Goal: Communication & Community: Share content

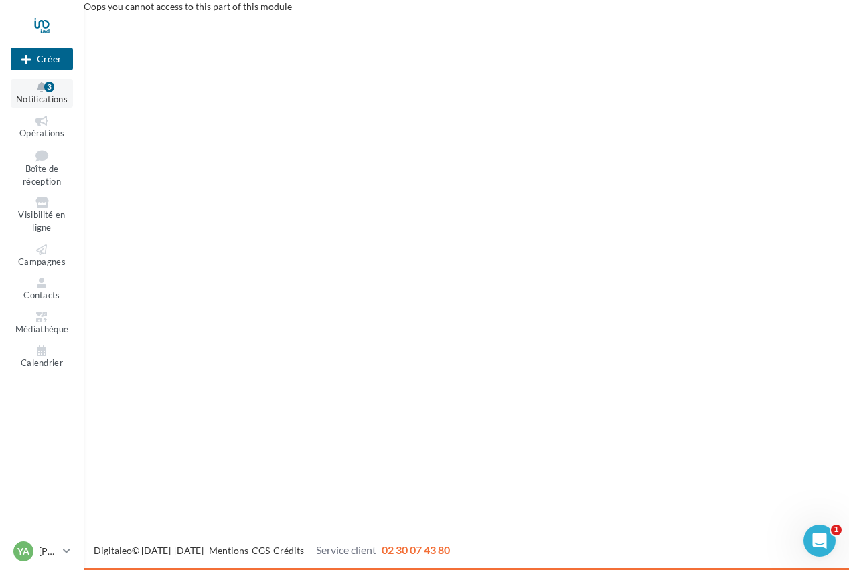
click at [41, 88] on icon at bounding box center [42, 87] width 54 height 11
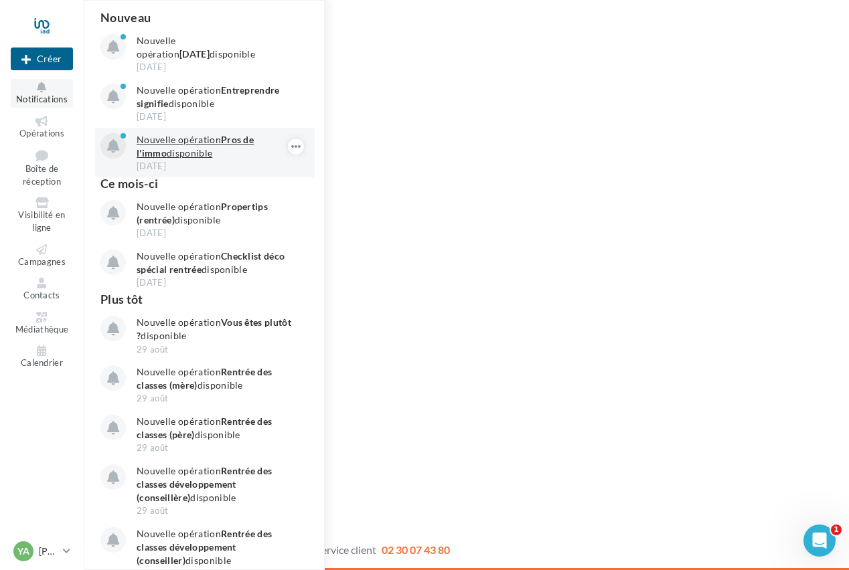
click at [201, 141] on p "Nouvelle opération Pros de l'immo disponible" at bounding box center [214, 146] width 155 height 27
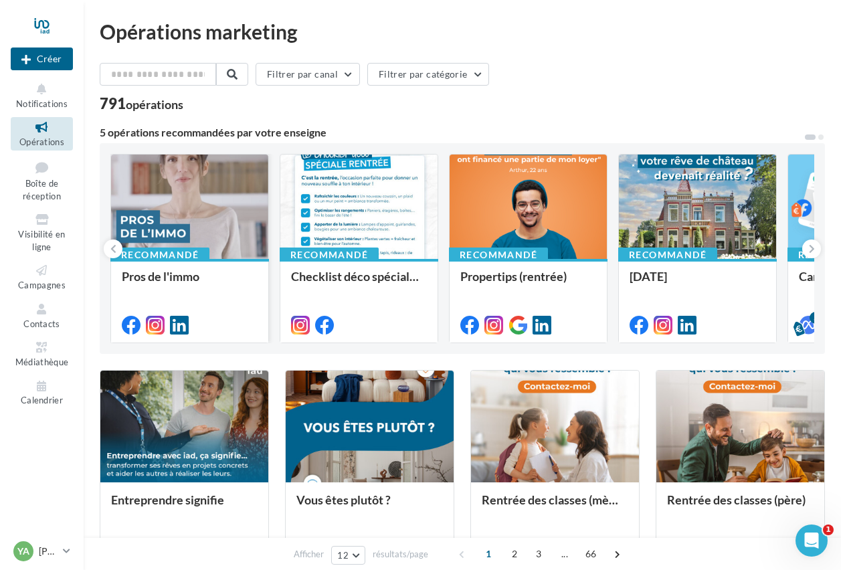
click at [199, 211] on div at bounding box center [189, 208] width 157 height 106
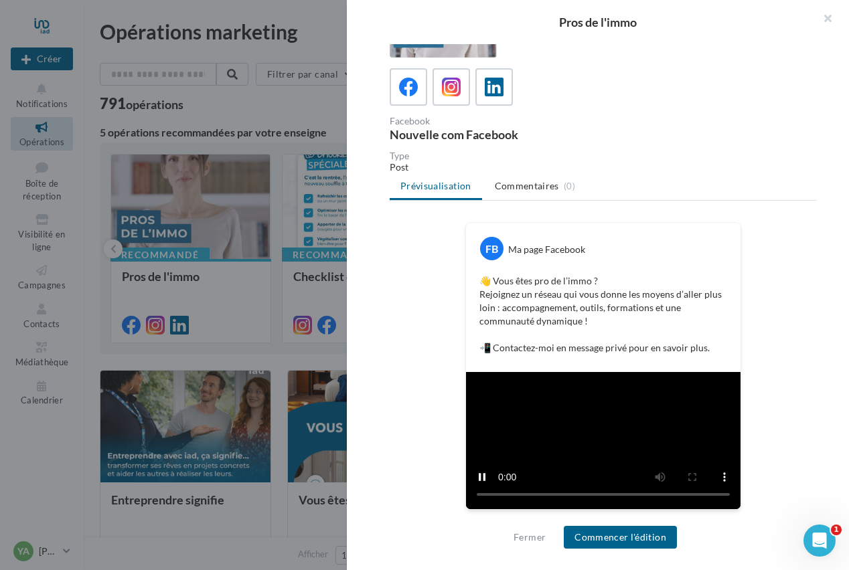
scroll to position [183, 0]
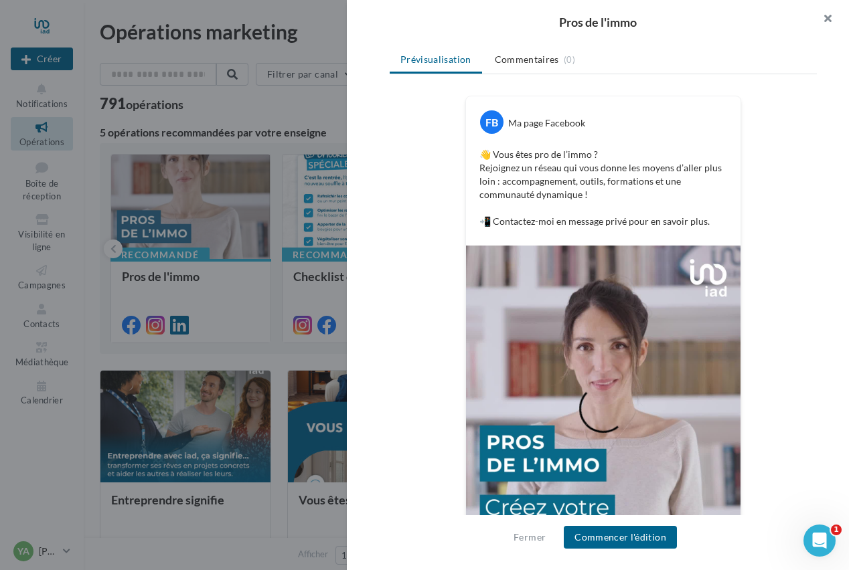
click at [825, 21] on button "button" at bounding box center [822, 20] width 54 height 40
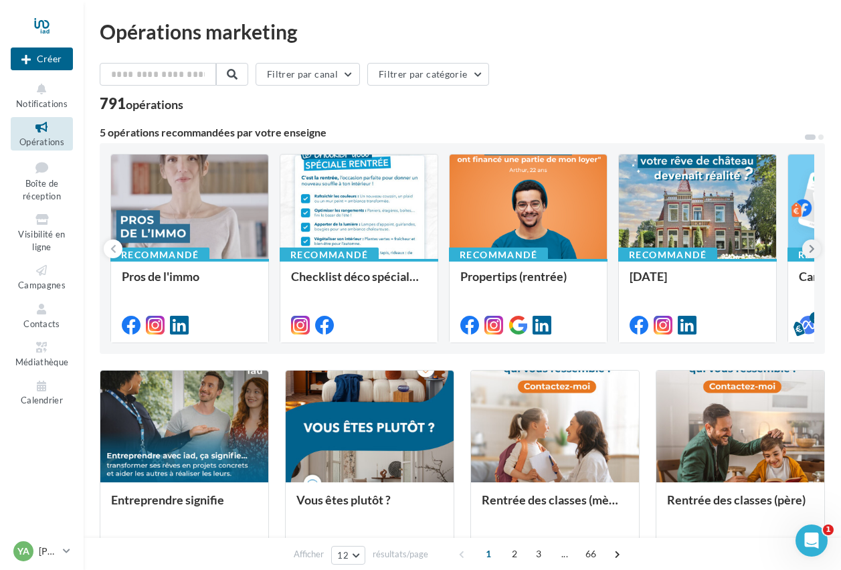
click at [810, 255] on icon at bounding box center [812, 248] width 6 height 13
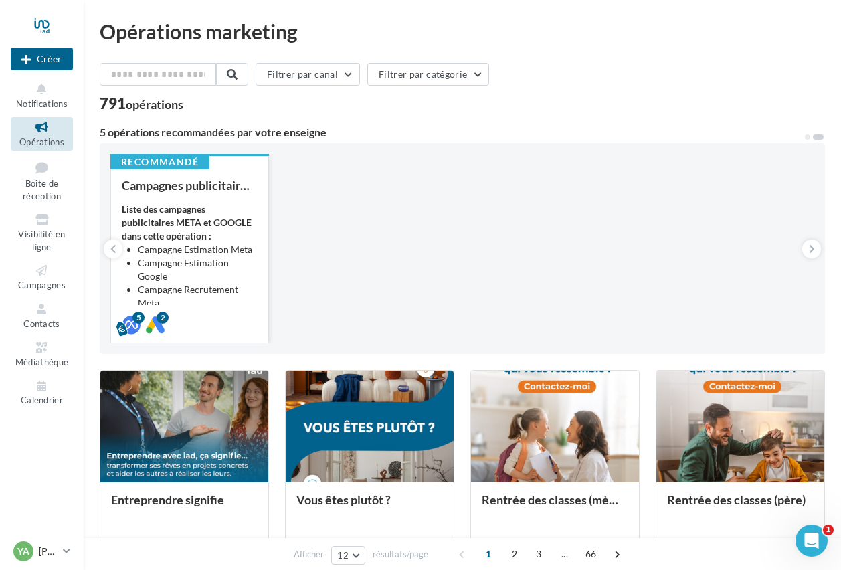
click at [240, 282] on li "Campagne Estimation Google" at bounding box center [198, 269] width 120 height 27
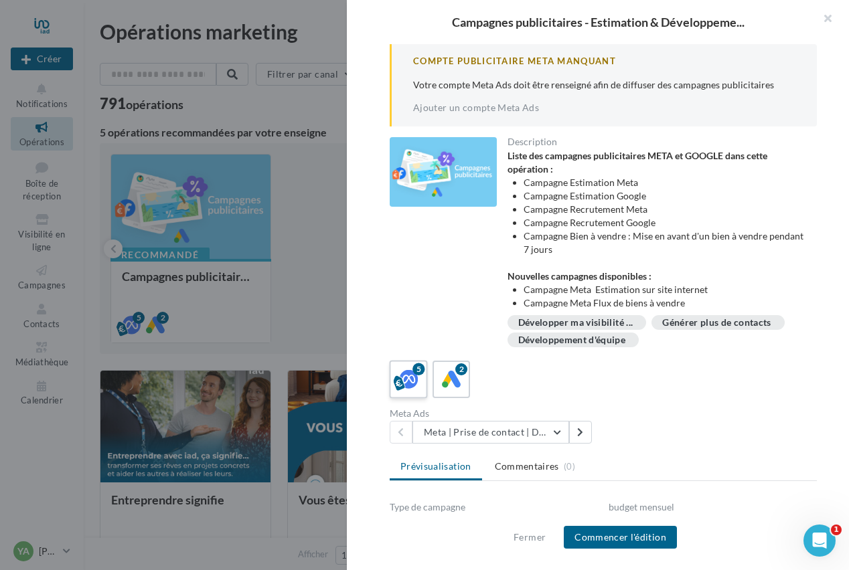
click at [415, 381] on icon at bounding box center [408, 378] width 19 height 19
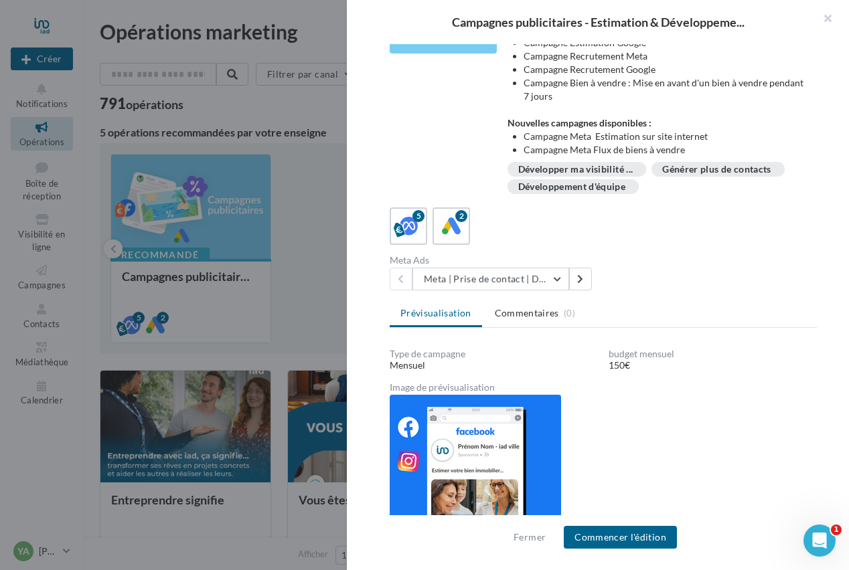
scroll to position [237, 0]
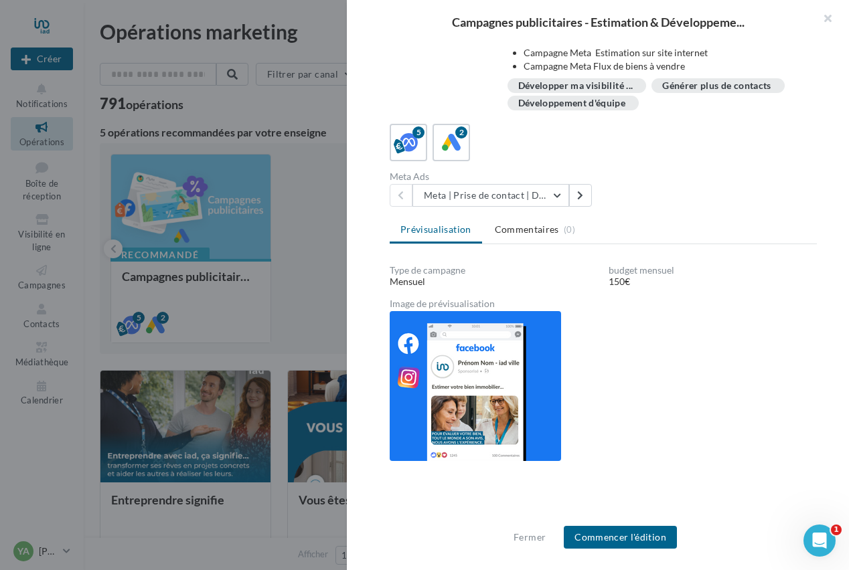
click at [466, 359] on img at bounding box center [475, 386] width 171 height 150
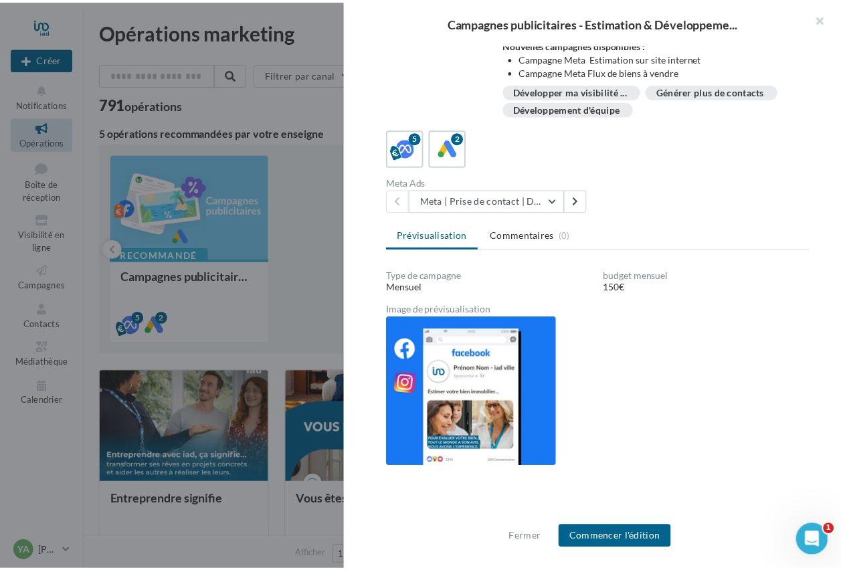
scroll to position [0, 0]
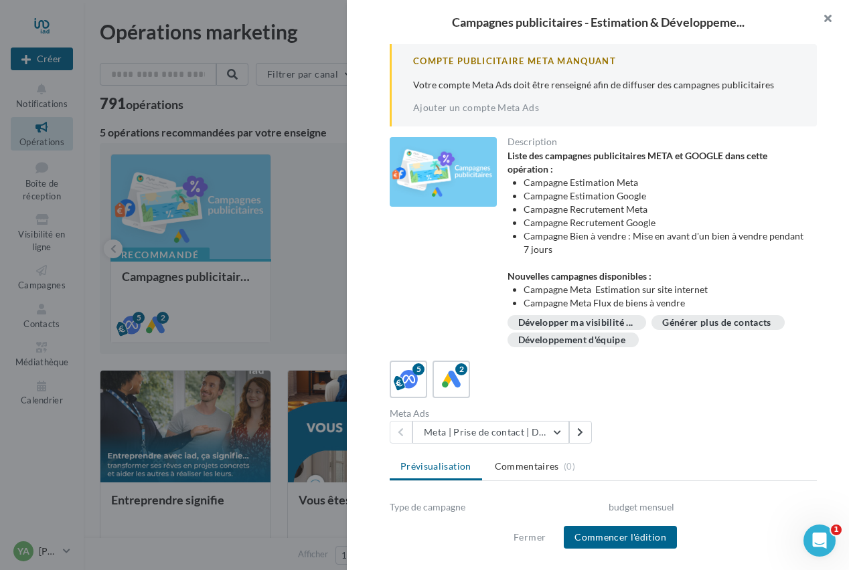
click at [823, 20] on button "button" at bounding box center [822, 20] width 54 height 40
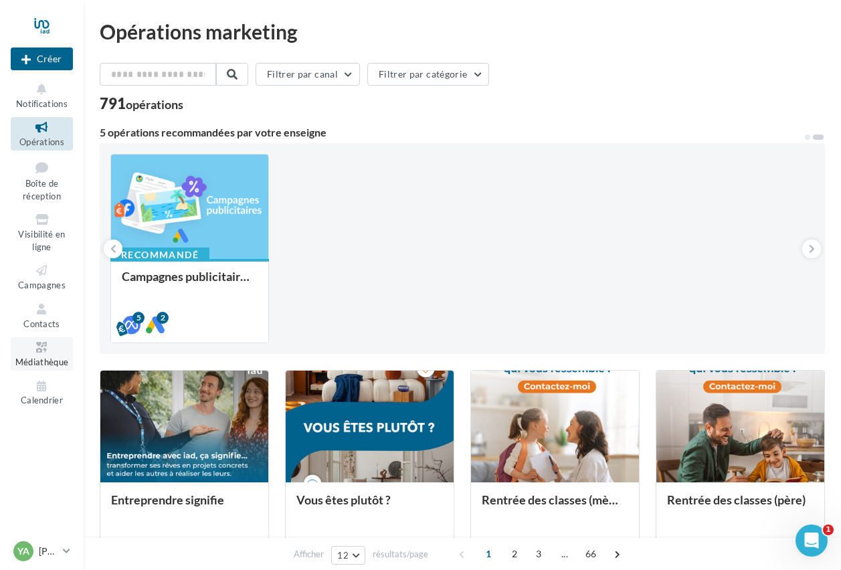
click at [50, 348] on icon at bounding box center [42, 347] width 54 height 15
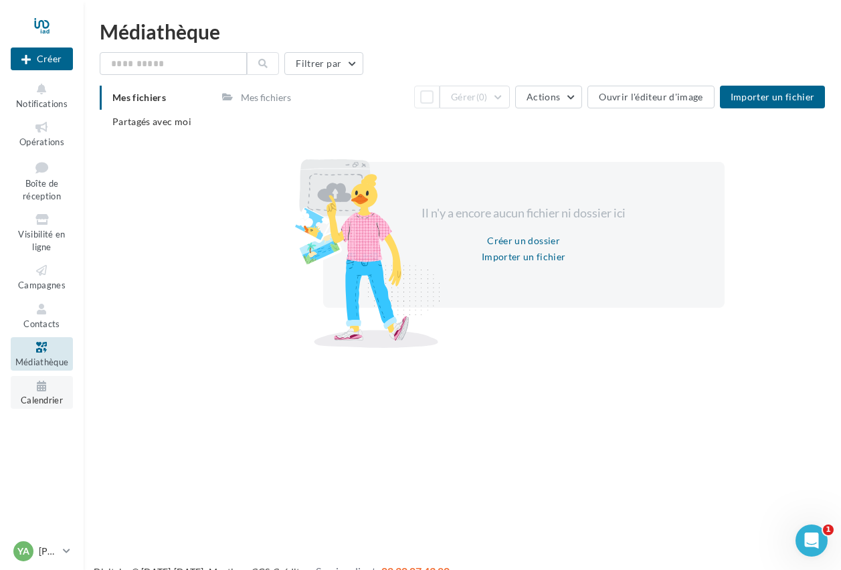
click at [42, 379] on icon at bounding box center [42, 386] width 54 height 15
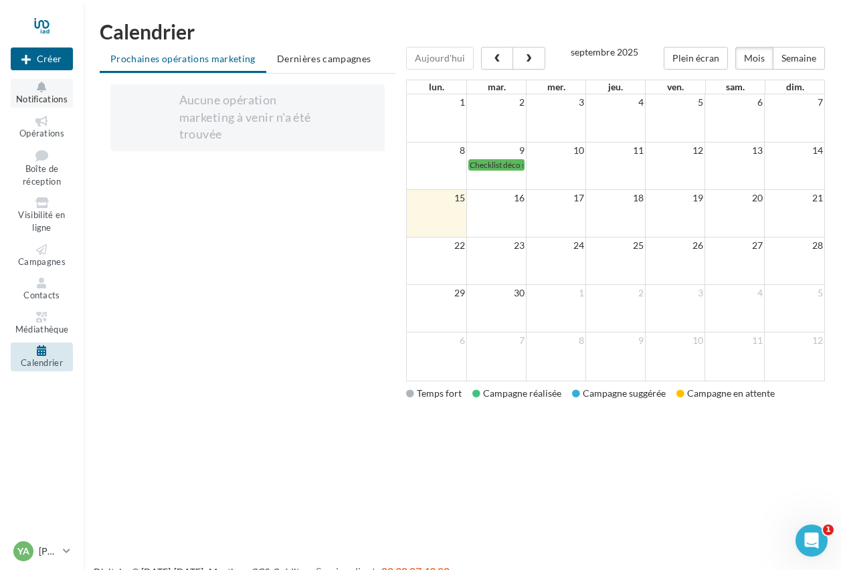
click at [42, 102] on span "Notifications" at bounding box center [42, 99] width 52 height 11
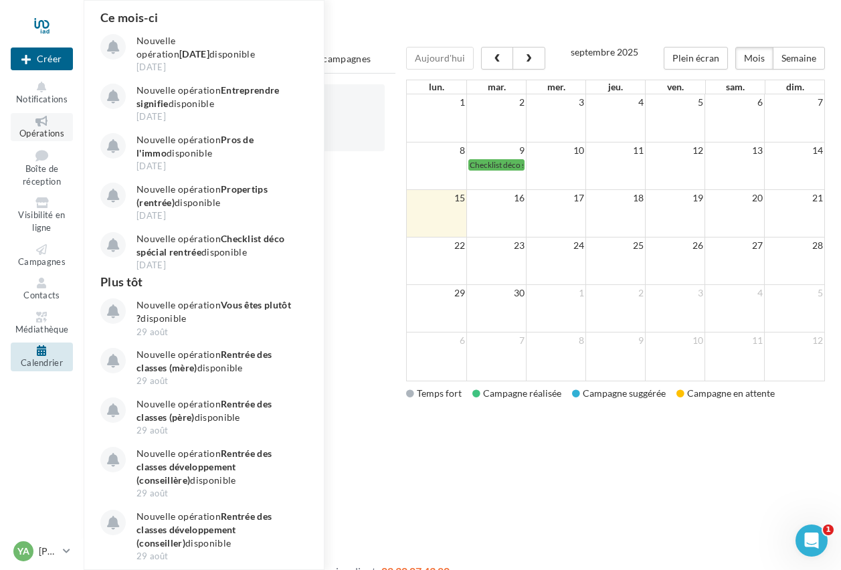
click at [40, 123] on icon at bounding box center [42, 121] width 54 height 11
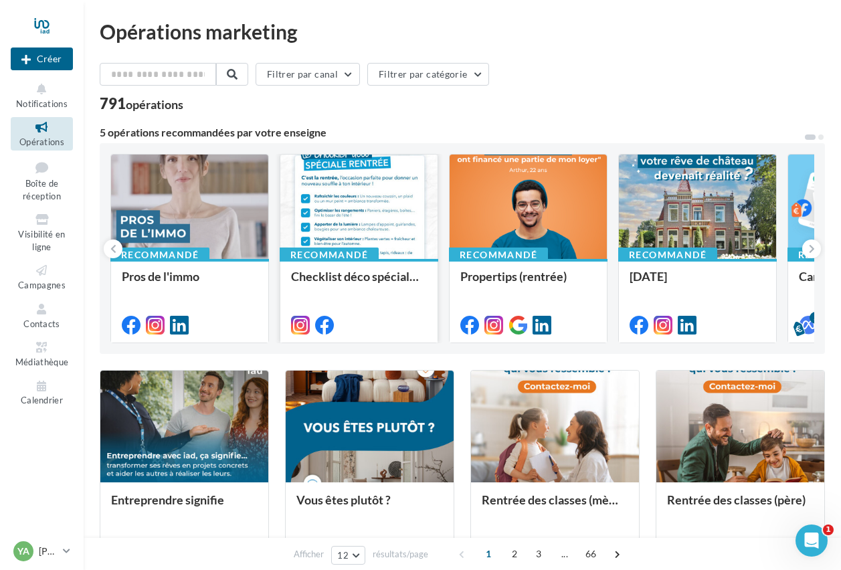
click at [409, 217] on div at bounding box center [358, 208] width 157 height 106
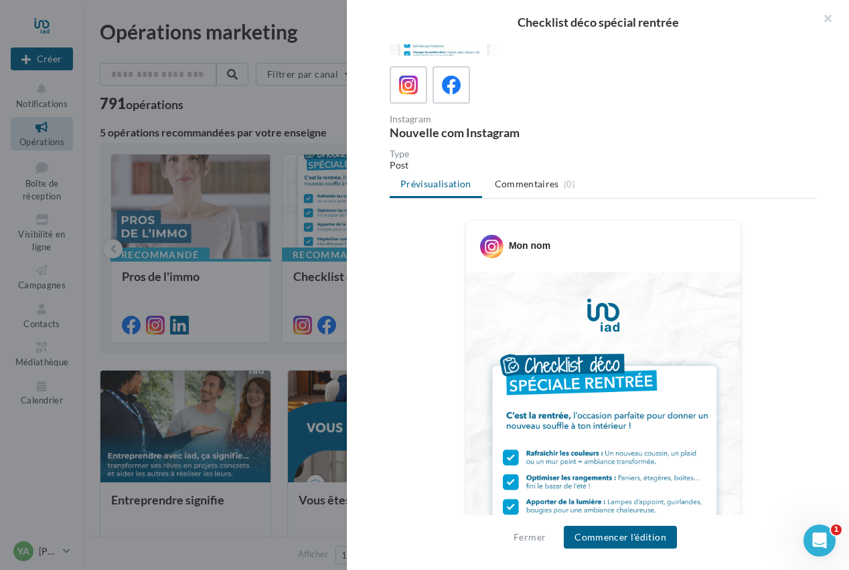
scroll to position [175, 0]
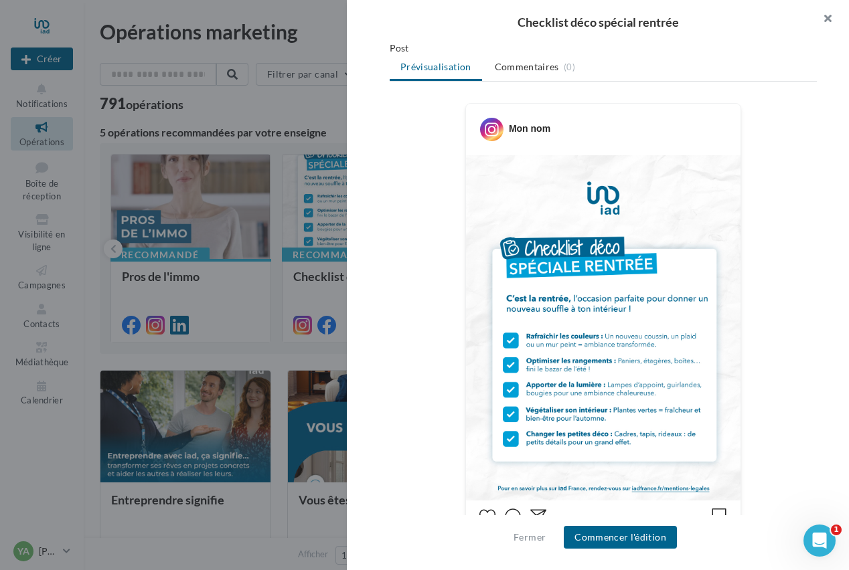
click at [831, 21] on button "button" at bounding box center [822, 20] width 54 height 40
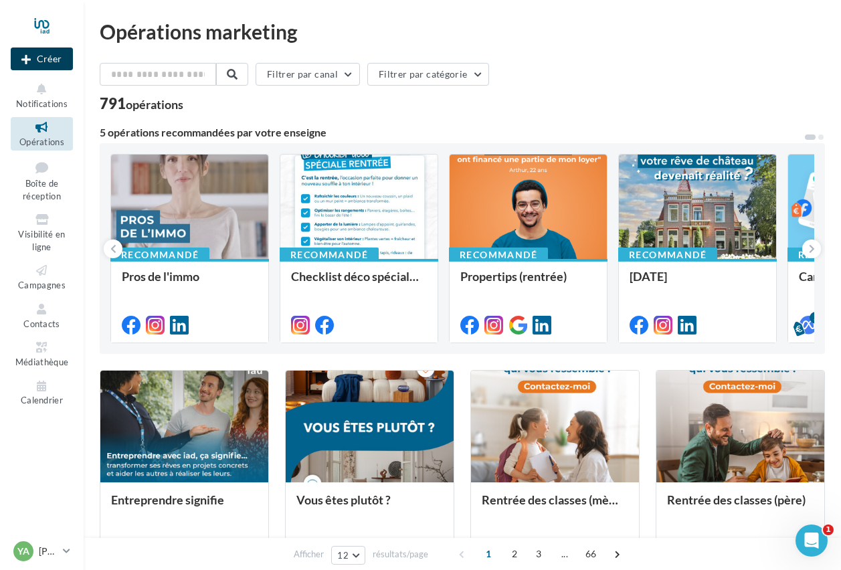
click at [59, 63] on button "Créer" at bounding box center [42, 59] width 62 height 23
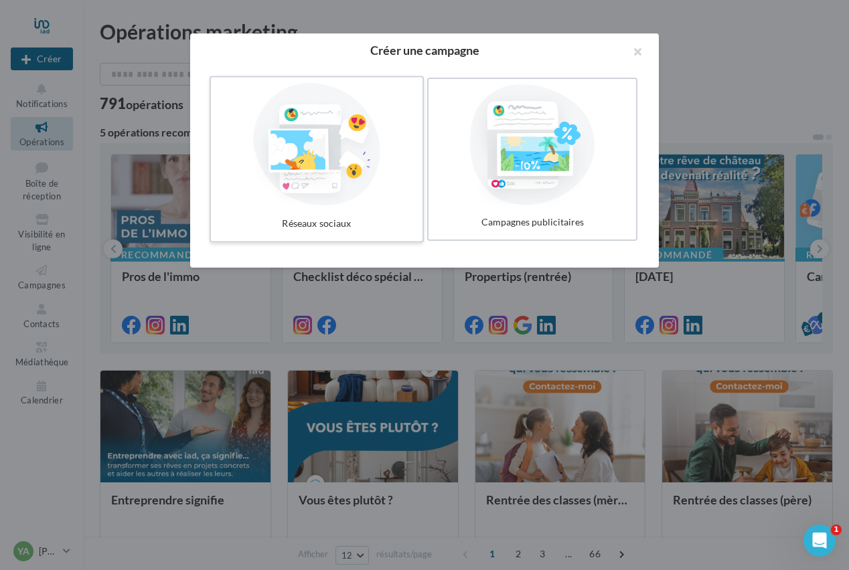
click at [346, 138] on div at bounding box center [316, 144] width 201 height 123
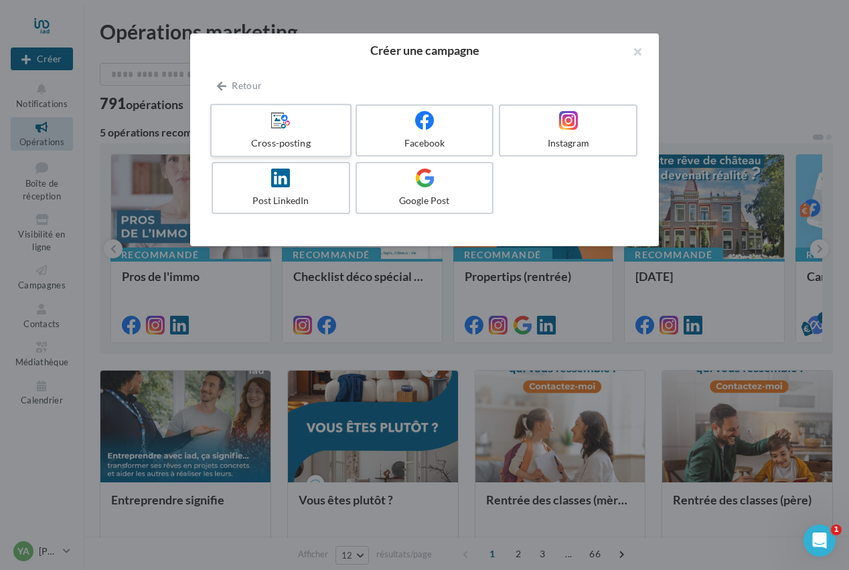
click at [326, 142] on div "Cross-posting" at bounding box center [280, 143] width 127 height 13
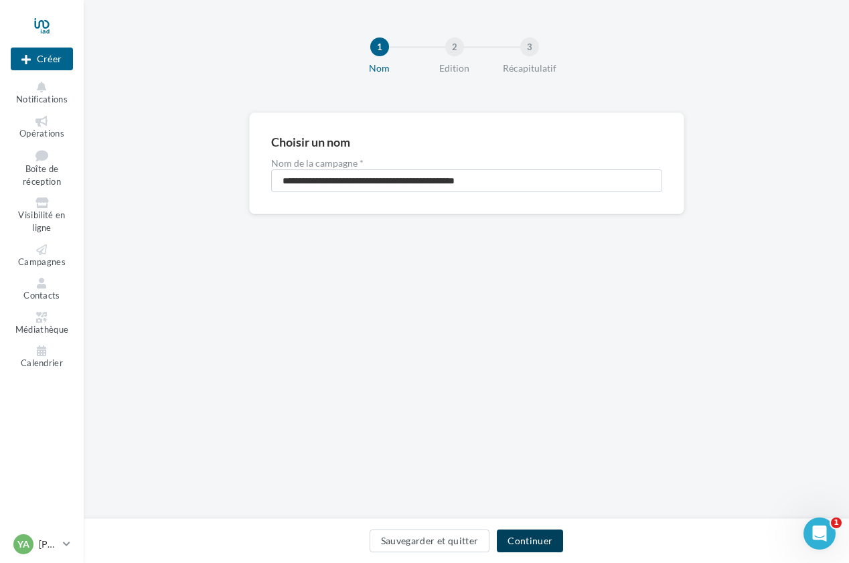
click at [527, 541] on button "Continuer" at bounding box center [530, 540] width 66 height 23
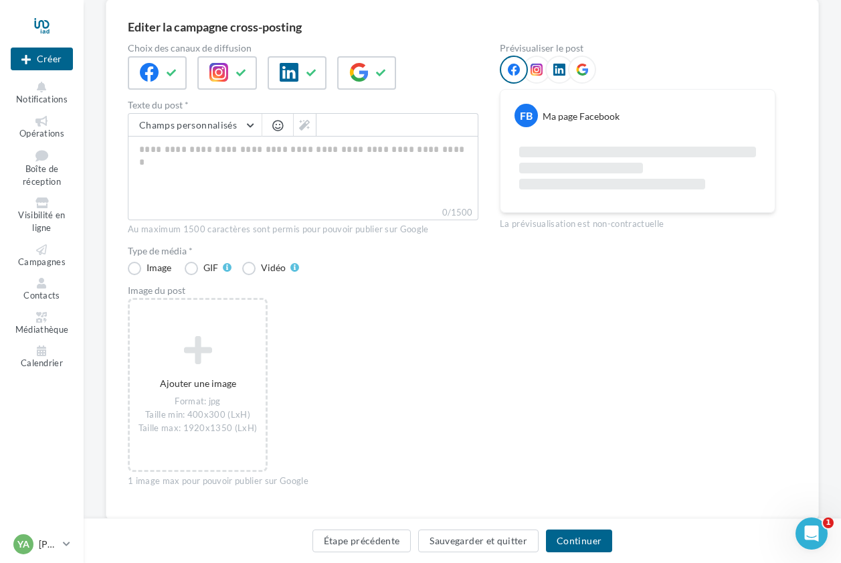
scroll to position [149, 0]
